Goal: Task Accomplishment & Management: Manage account settings

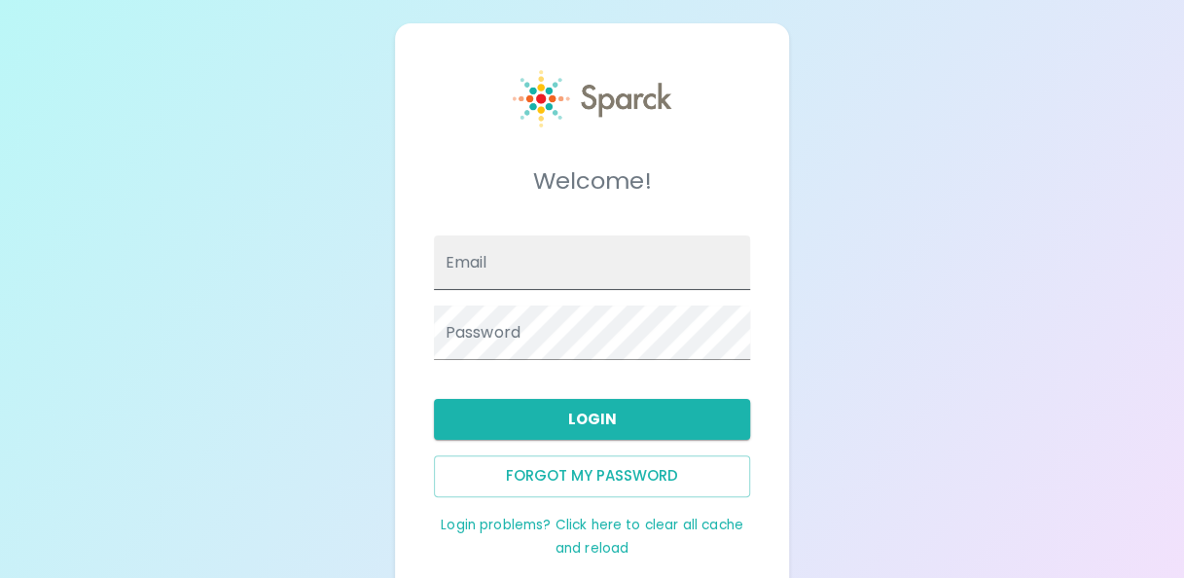
click at [556, 255] on input "Email" at bounding box center [592, 262] width 317 height 54
click at [500, 267] on input "Email" at bounding box center [592, 262] width 317 height 54
type input "kearn.c"
click at [573, 477] on button "Forgot my password" at bounding box center [592, 475] width 317 height 41
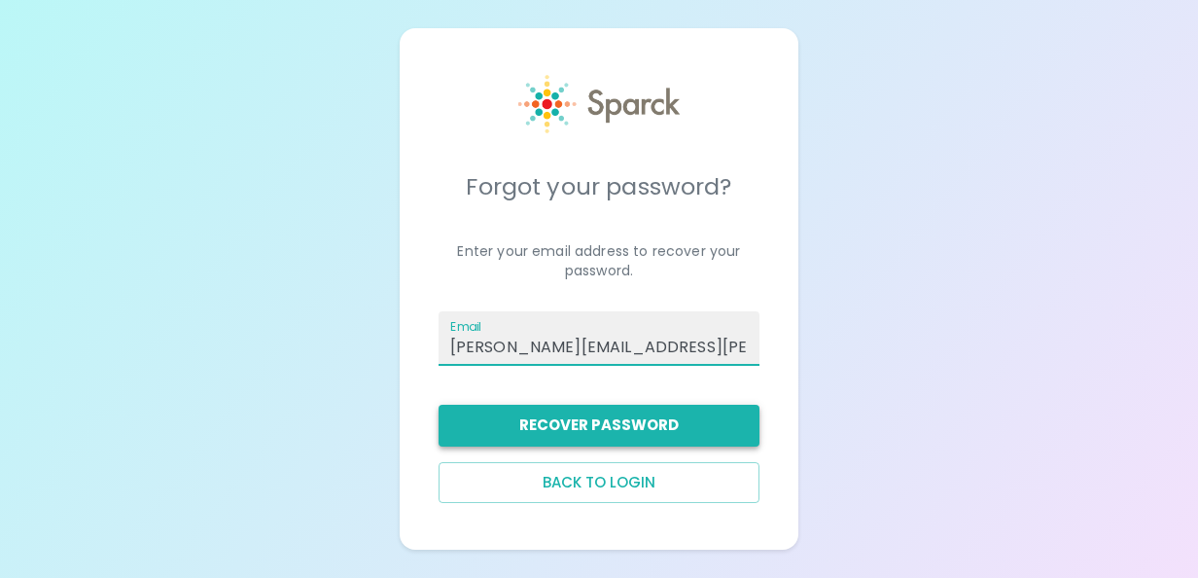
type input "[PERSON_NAME][EMAIL_ADDRESS][PERSON_NAME][DOMAIN_NAME]"
click at [621, 428] on button "Recover Password" at bounding box center [600, 425] width 322 height 41
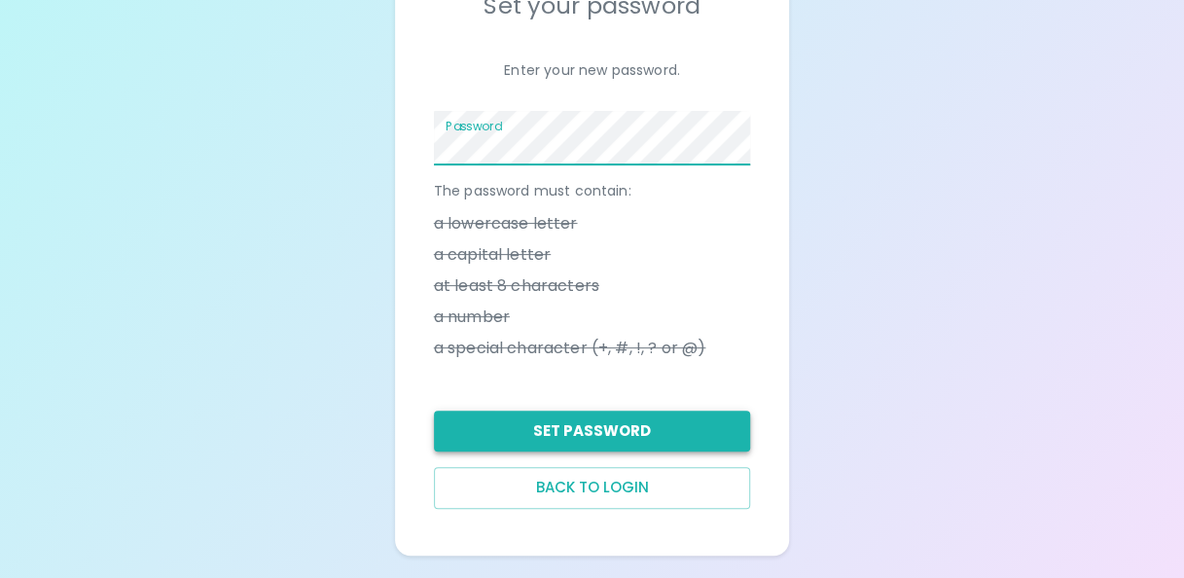
click at [676, 417] on button "Set Password" at bounding box center [592, 430] width 317 height 41
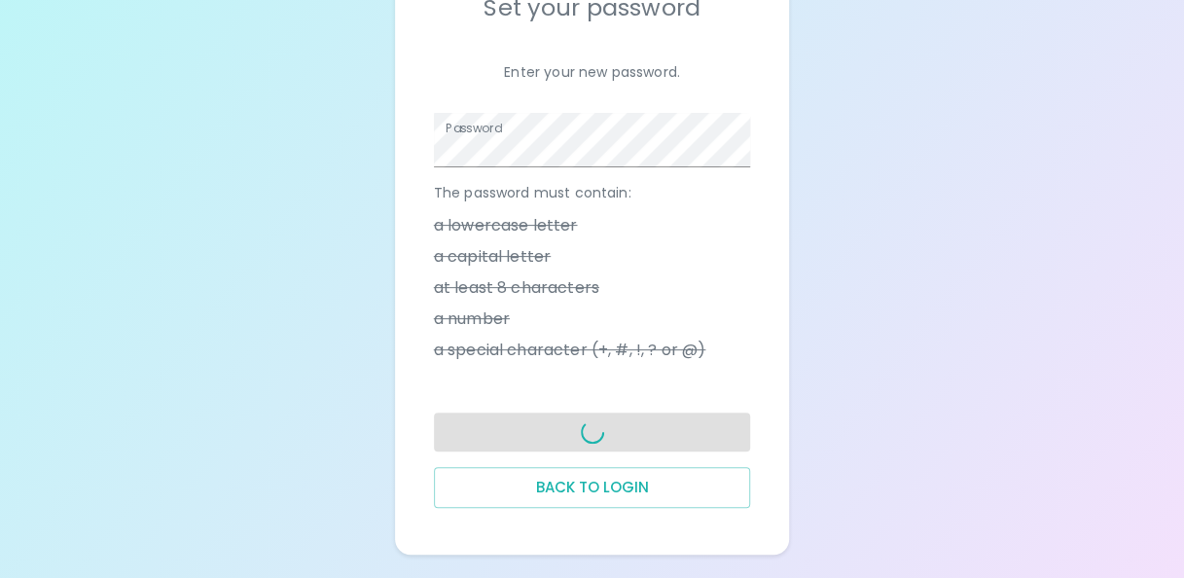
scroll to position [172, 0]
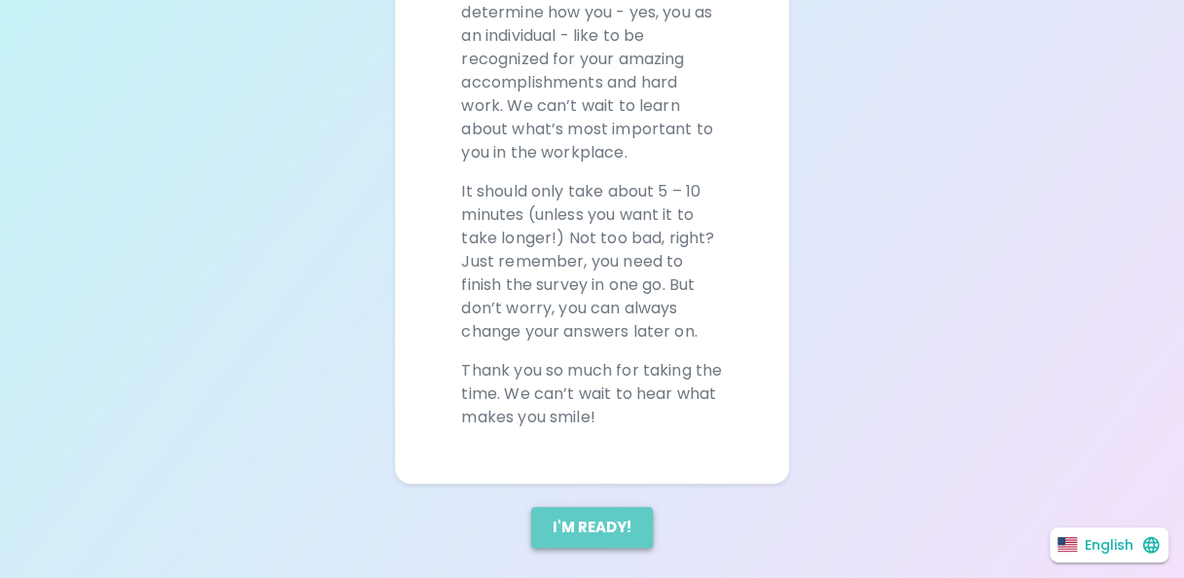
click at [597, 508] on button "I'm ready!" at bounding box center [592, 527] width 122 height 41
